Goal: Task Accomplishment & Management: Manage account settings

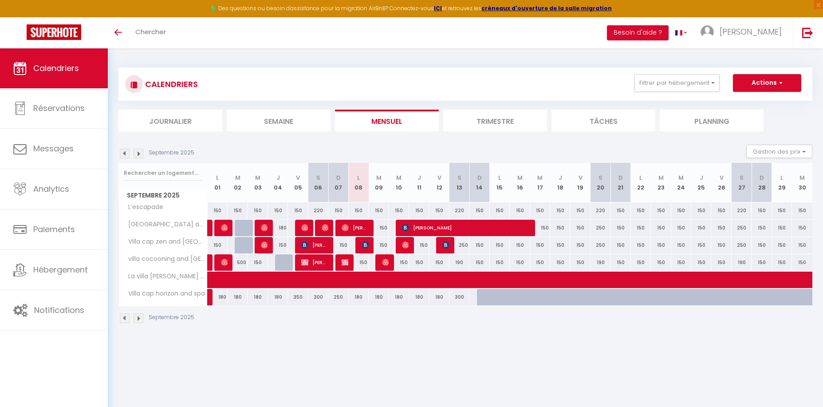
click at [349, 263] on div "150" at bounding box center [359, 262] width 20 height 16
type input "150"
type input "Lun 08 Septembre 2025"
type input "[DATE] Septembre 2025"
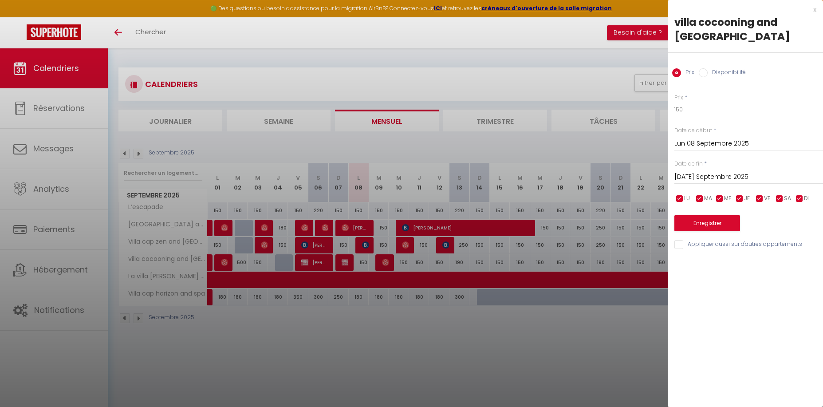
click at [431, 257] on div at bounding box center [411, 203] width 823 height 407
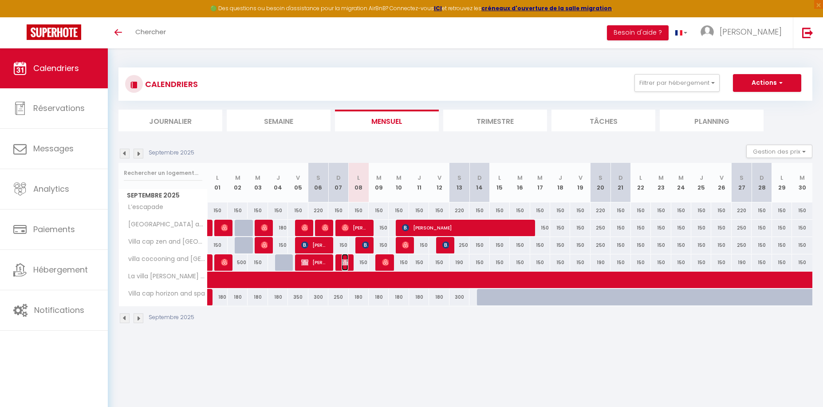
click at [345, 261] on img at bounding box center [345, 262] width 7 height 7
select select "OK"
select select "KO"
select select "0"
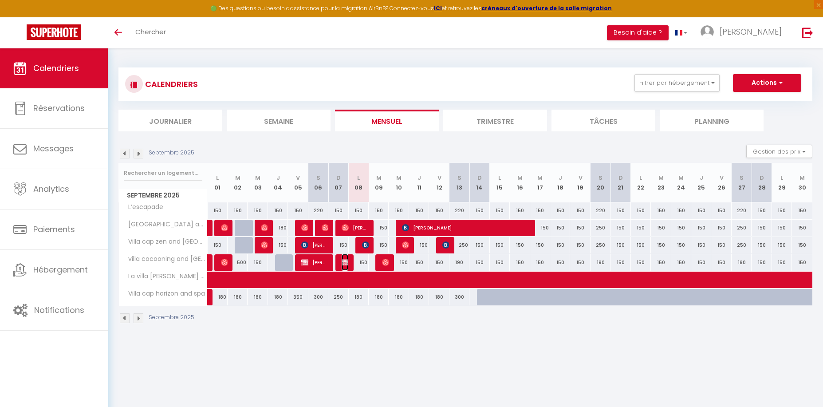
select select "1"
select select
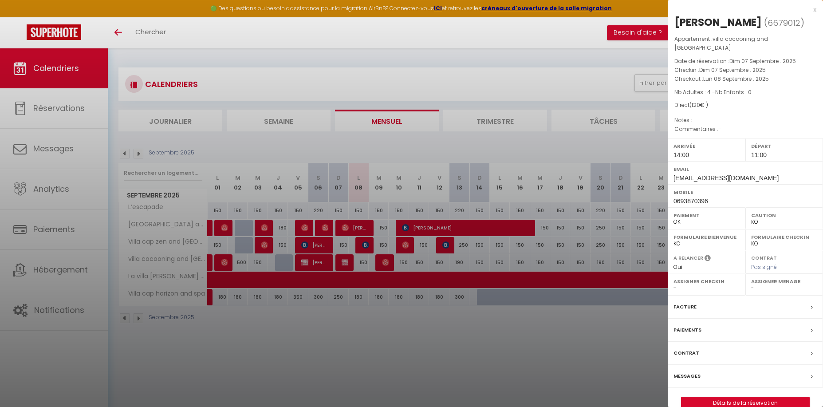
click at [812, 12] on div "x" at bounding box center [742, 9] width 149 height 11
